Goal: Find specific page/section: Find specific page/section

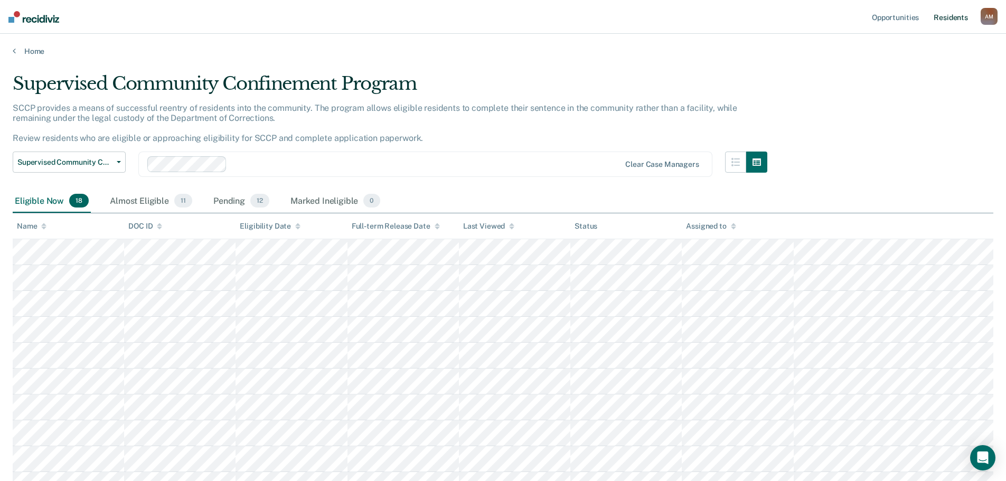
click at [952, 23] on link "Resident s" at bounding box center [951, 17] width 39 height 34
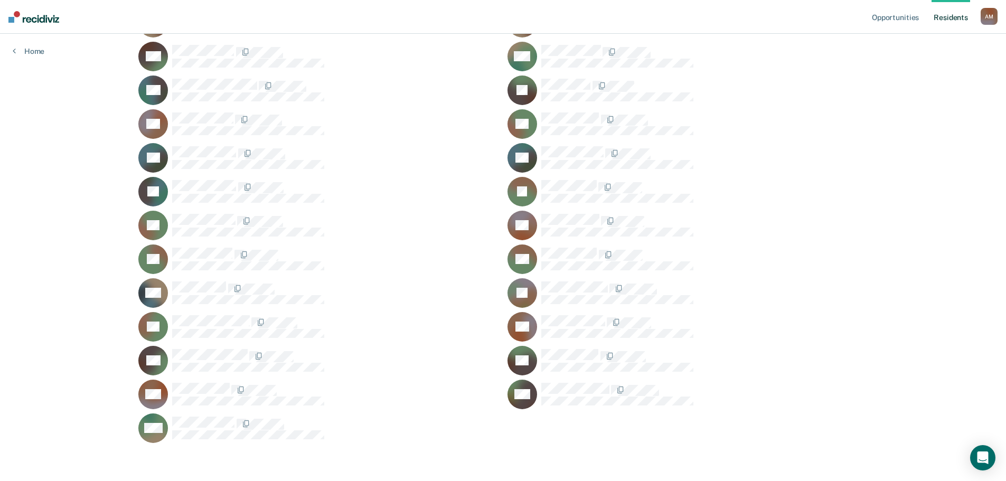
scroll to position [695, 0]
